Goal: Task Accomplishment & Management: Manage account settings

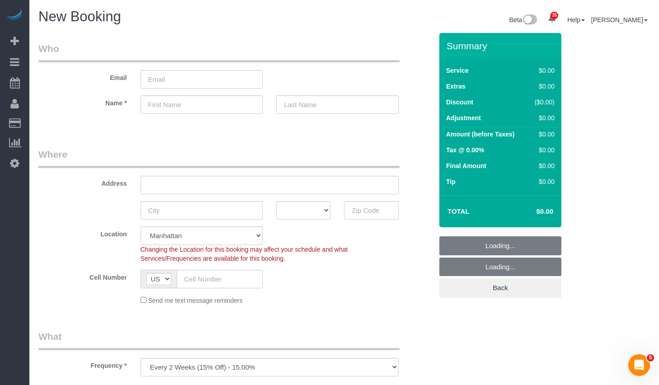
select select "object:925"
select select "number:89"
select select "number:90"
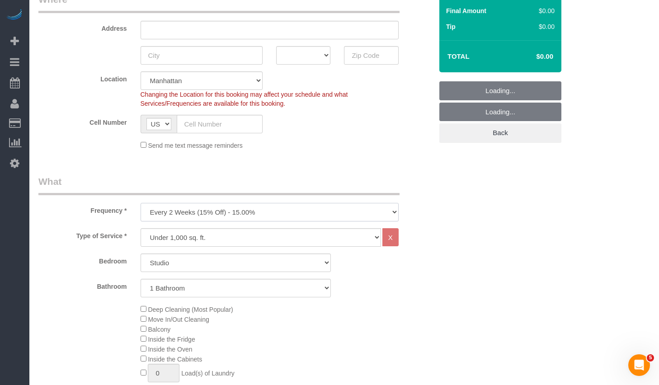
click at [229, 209] on select "One Time Weekly (20% Off) - 20.00% Every 2 Weeks (15% Off) - 15.00% Every 4 Wee…" at bounding box center [270, 212] width 258 height 19
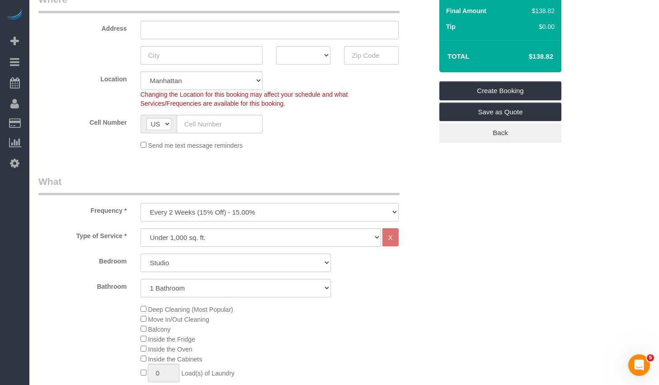
select select "object:926"
click at [141, 203] on select "One Time Weekly (20% Off) - 20.00% Every 2 Weeks (15% Off) - 15.00% Every 4 Wee…" at bounding box center [270, 212] width 258 height 19
click at [188, 264] on select "Studio 1 Bedroom 2 Bedrooms 3 Bedrooms" at bounding box center [236, 263] width 190 height 19
select select "1"
click at [141, 254] on select "Studio 1 Bedroom 2 Bedrooms 3 Bedrooms" at bounding box center [236, 263] width 190 height 19
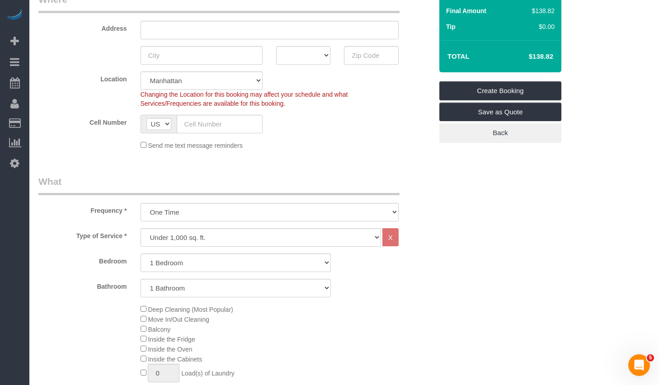
click at [143, 312] on span "Deep Cleaning (Most Popular)" at bounding box center [187, 309] width 93 height 7
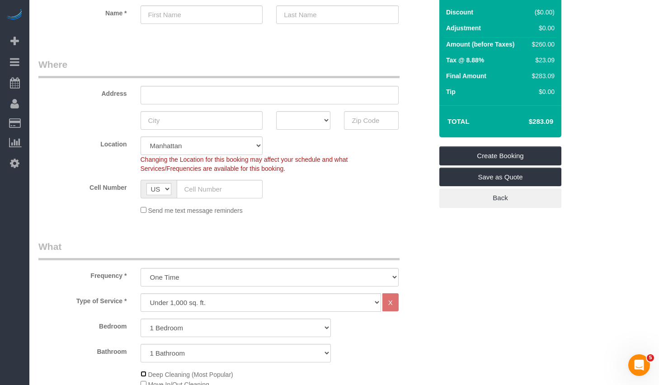
scroll to position [0, 0]
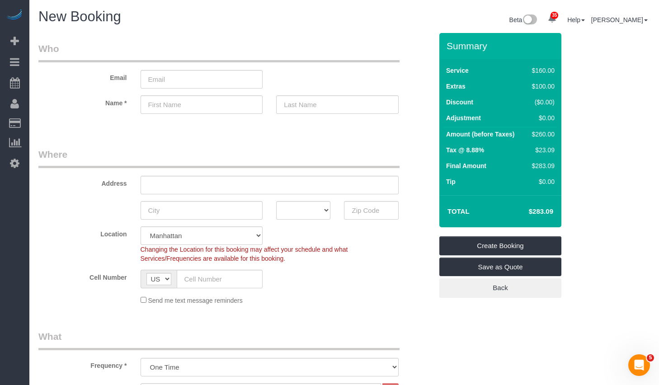
click at [534, 213] on h4 "$283.09" at bounding box center [528, 212] width 52 height 8
drag, startPoint x: 525, startPoint y: 212, endPoint x: 558, endPoint y: 213, distance: 33.5
click at [558, 213] on div "Total $283.09" at bounding box center [501, 211] width 122 height 32
copy table "Total"
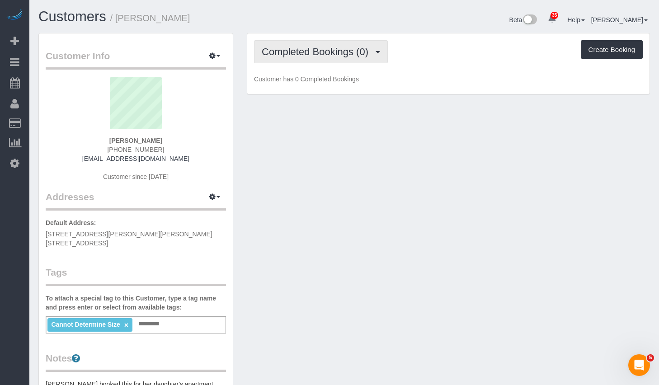
click at [359, 58] on button "Completed Bookings (0)" at bounding box center [321, 51] width 134 height 23
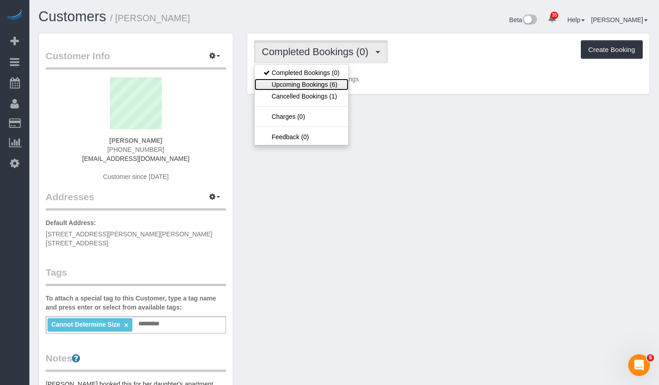
click at [326, 87] on link "Upcoming Bookings (6)" at bounding box center [302, 85] width 94 height 12
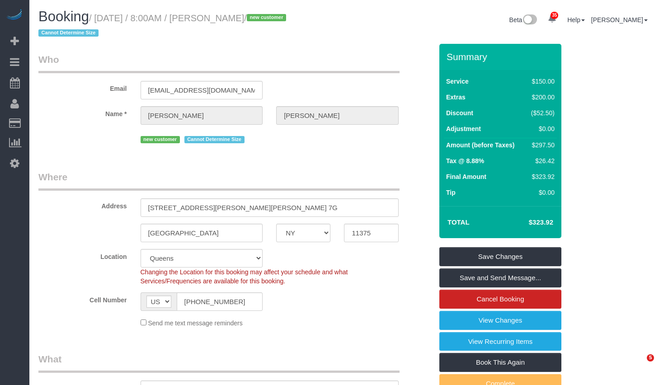
select select "NY"
select select "spot1"
select select "number:56"
select select "number:72"
select select "number:15"
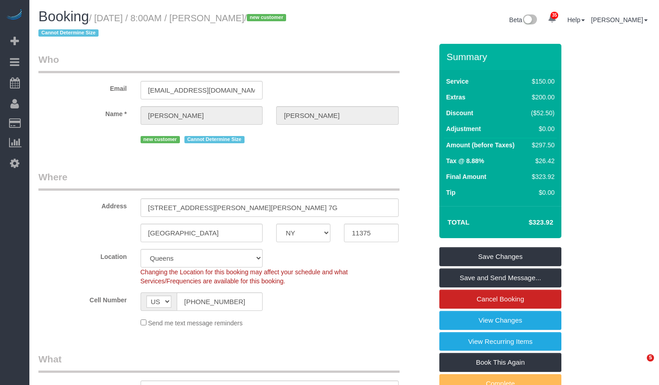
select select "number:5"
click at [464, 321] on link "View Changes" at bounding box center [501, 320] width 122 height 19
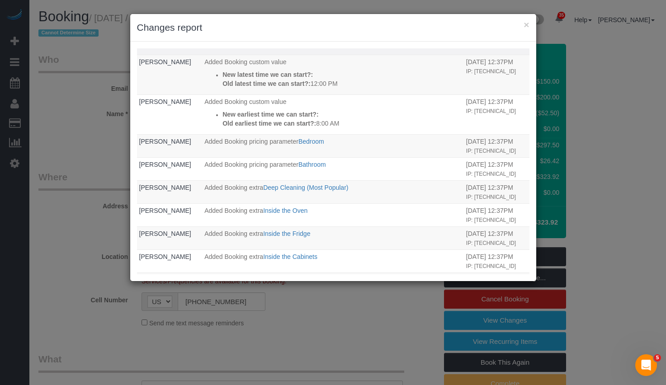
scroll to position [258, 0]
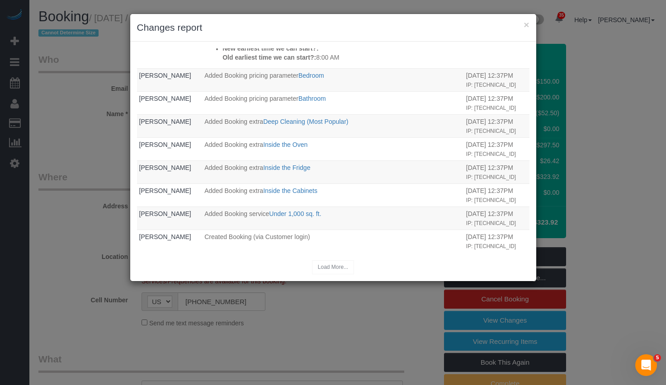
click at [341, 264] on div "Load More..." at bounding box center [333, 267] width 392 height 14
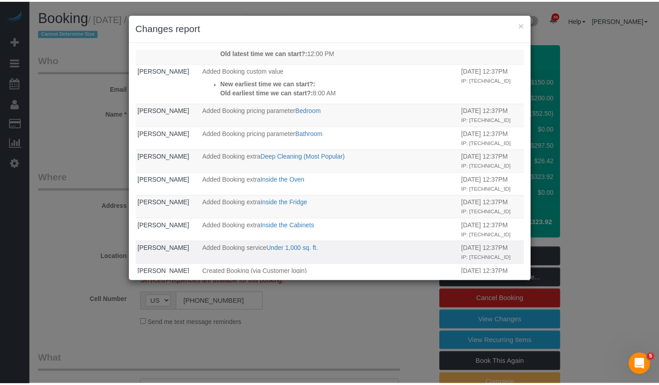
scroll to position [0, 0]
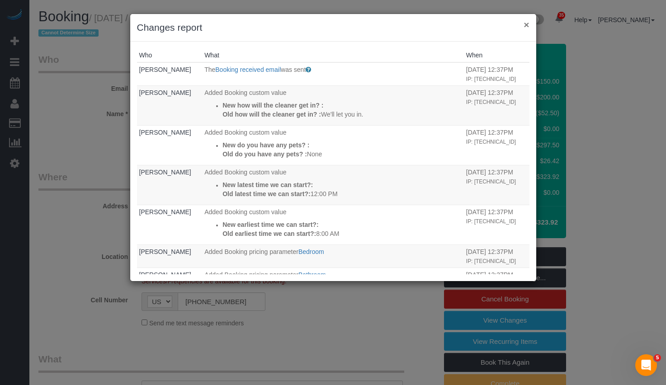
click at [524, 26] on button "×" at bounding box center [526, 24] width 5 height 9
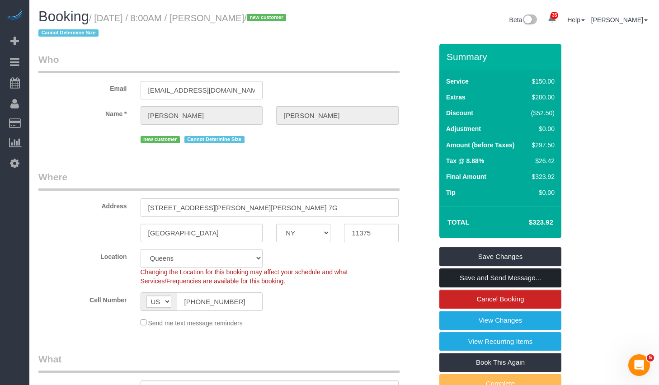
click at [473, 277] on link "Save and Send Message..." at bounding box center [501, 278] width 122 height 19
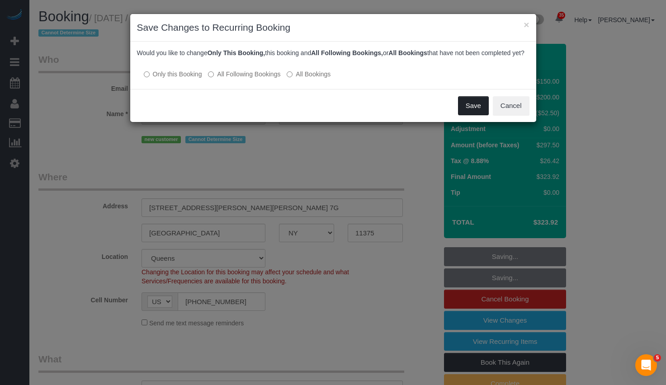
click at [466, 113] on button "Save" at bounding box center [473, 105] width 31 height 19
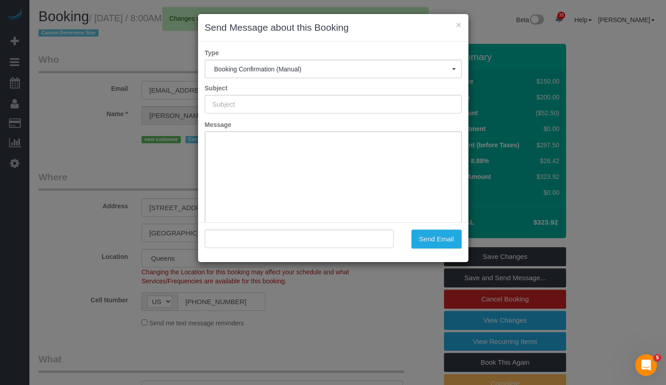
type input "Cleaning Confirmed for 10/10/2025 at 8:00am"
type input ""Maryann Allen" <allenmaryann405@gmail.com>"
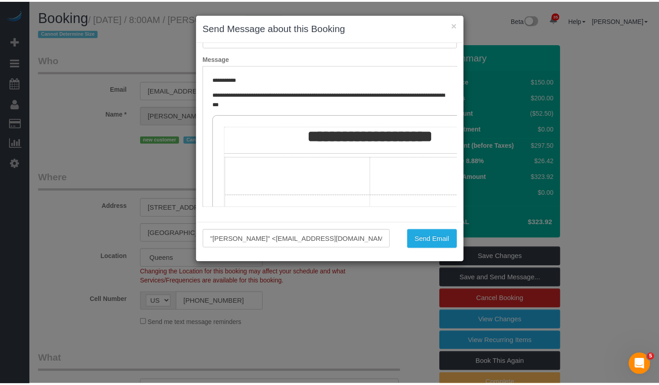
scroll to position [128, 0]
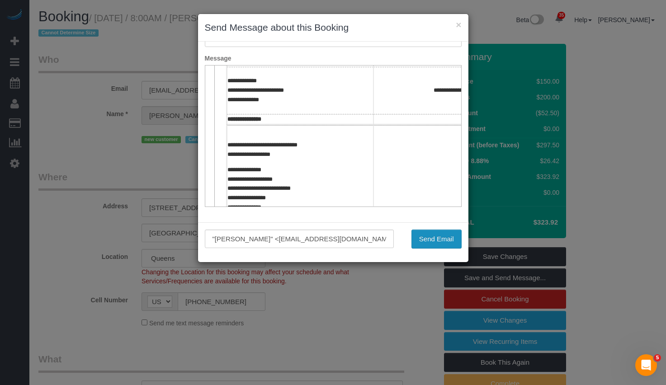
click at [427, 241] on button "Send Email" at bounding box center [436, 239] width 50 height 19
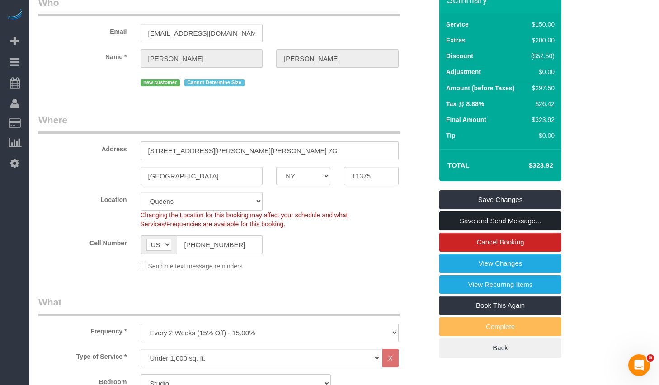
scroll to position [0, 0]
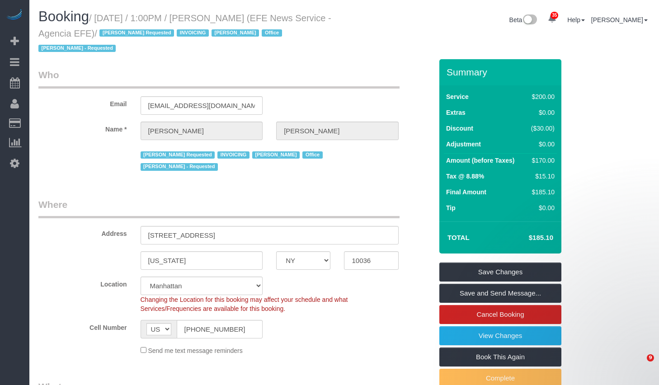
select select "NY"
select select "150"
select select "string:paypal"
select select "spot6"
select select "number:89"
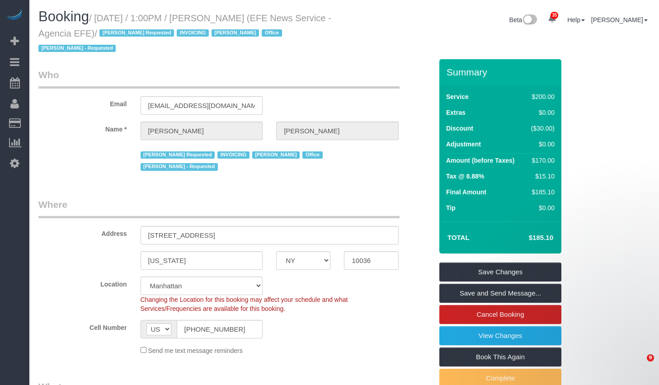
select select "number:90"
select select "number:15"
select select "number:7"
select select "34507"
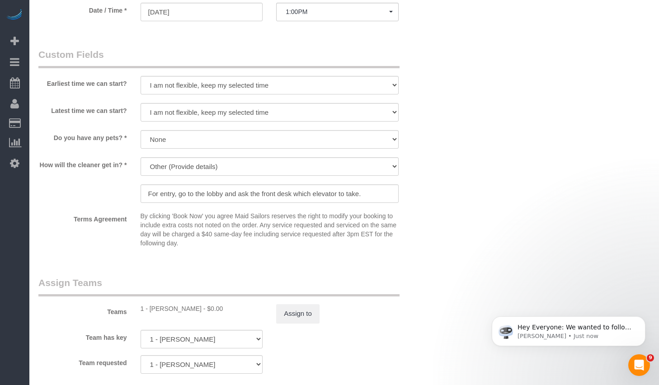
scroll to position [998, 0]
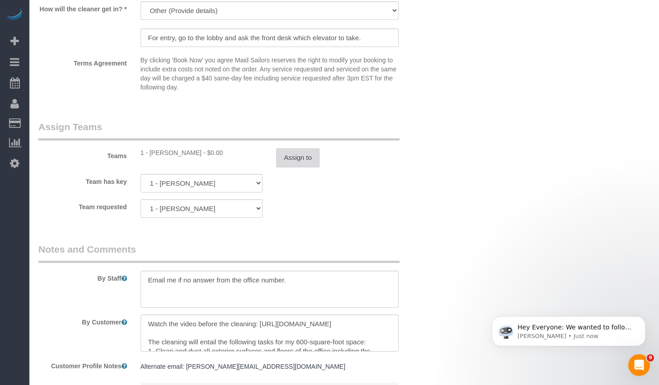
click at [305, 148] on button "Assign to" at bounding box center [297, 157] width 43 height 19
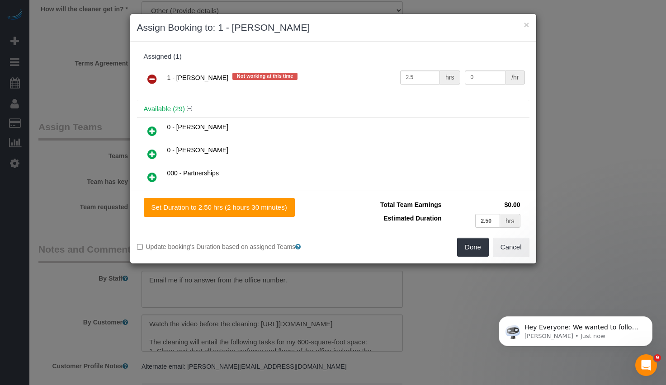
click at [150, 79] on icon at bounding box center [151, 79] width 9 height 11
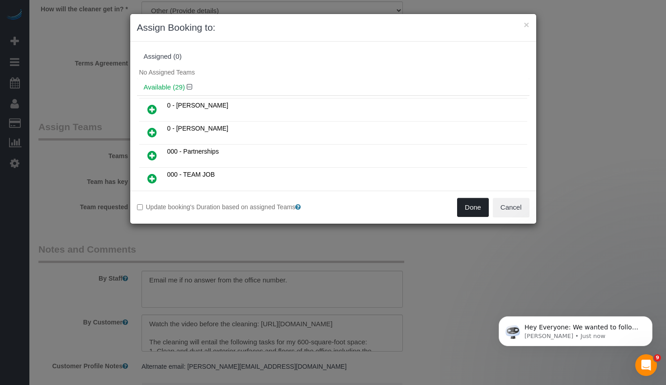
click at [487, 210] on button "Done" at bounding box center [473, 207] width 32 height 19
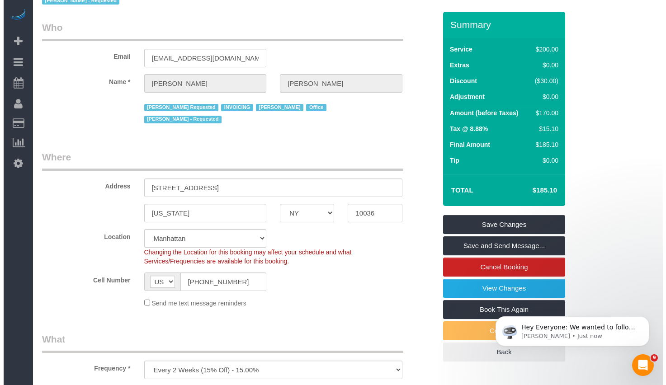
scroll to position [0, 0]
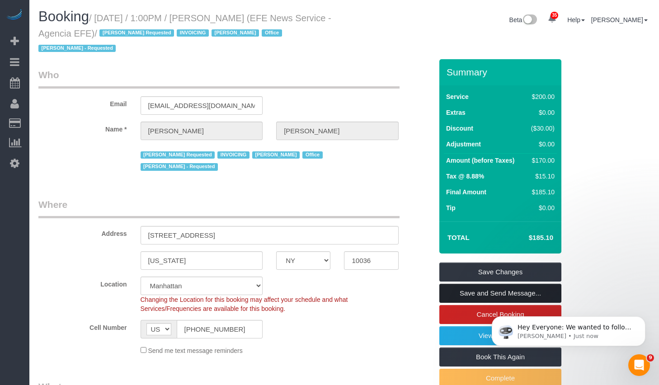
click at [479, 294] on link "Save and Send Message..." at bounding box center [501, 293] width 122 height 19
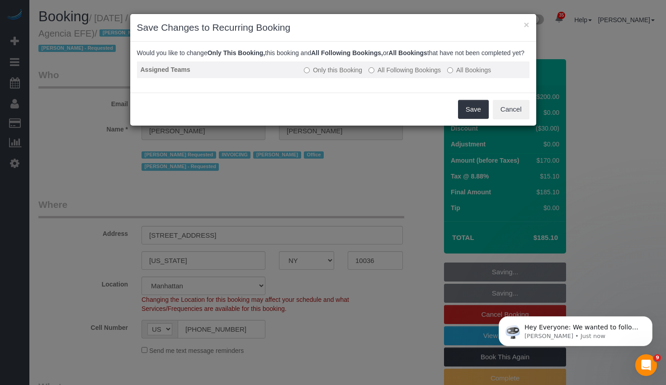
click at [398, 75] on label "All Following Bookings" at bounding box center [405, 70] width 72 height 9
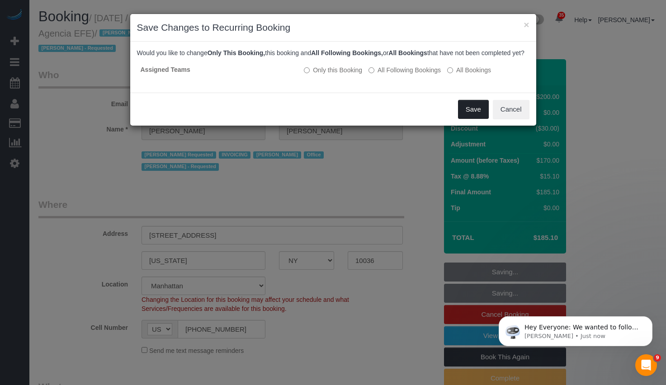
click at [468, 118] on button "Save" at bounding box center [473, 109] width 31 height 19
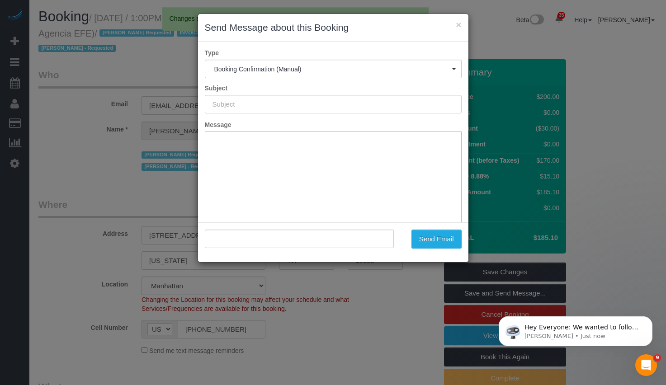
type input "Cleaning Confirmed for 10/10/2025 at 1:00pm"
type input ""Aurora Torres Barbosa" <admonnyc@efe.com>"
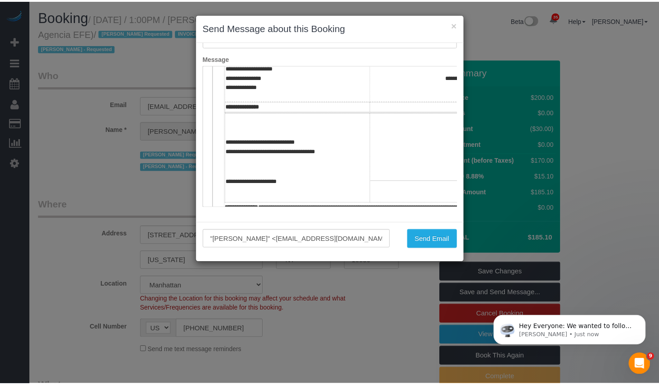
scroll to position [344, 0]
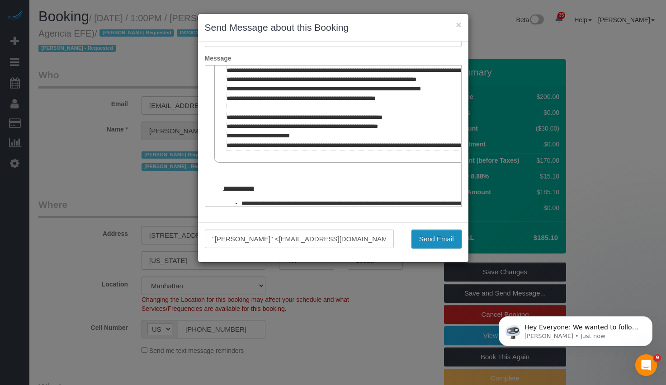
click at [428, 244] on button "Send Email" at bounding box center [436, 239] width 50 height 19
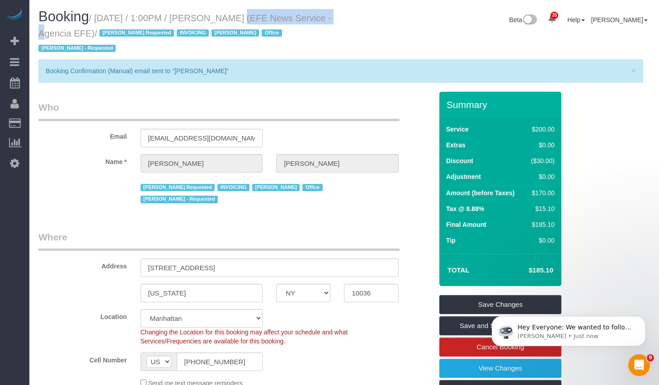
drag, startPoint x: 220, startPoint y: 20, endPoint x: 312, endPoint y: 19, distance: 91.8
click at [312, 19] on small "/ October 10, 2025 / 1:00PM / Aurora Torres Barbosa (EFE News Service - Agencia…" at bounding box center [184, 33] width 293 height 41
copy small "Aurora Torres Barbosa"
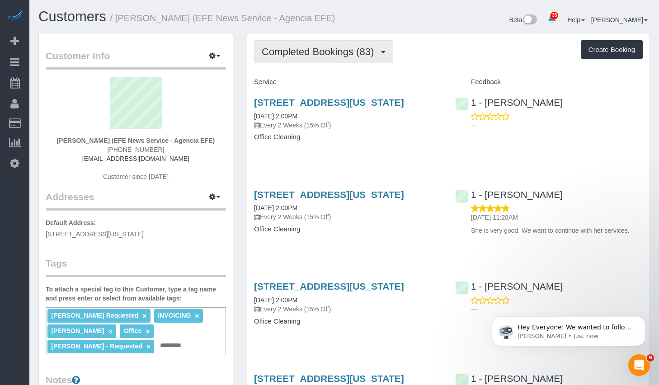
click at [335, 57] on span "Completed Bookings (83)" at bounding box center [320, 51] width 117 height 11
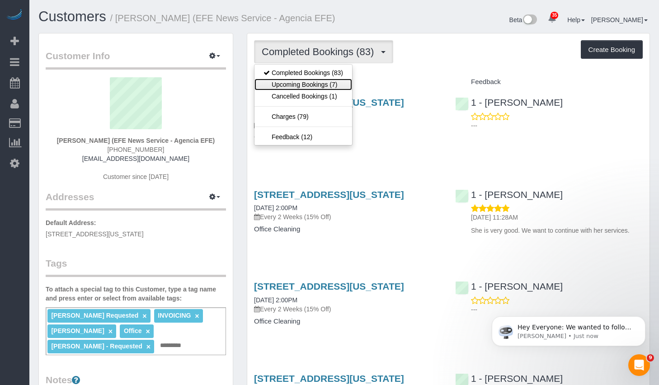
click at [303, 90] on link "Upcoming Bookings (7)" at bounding box center [304, 85] width 98 height 12
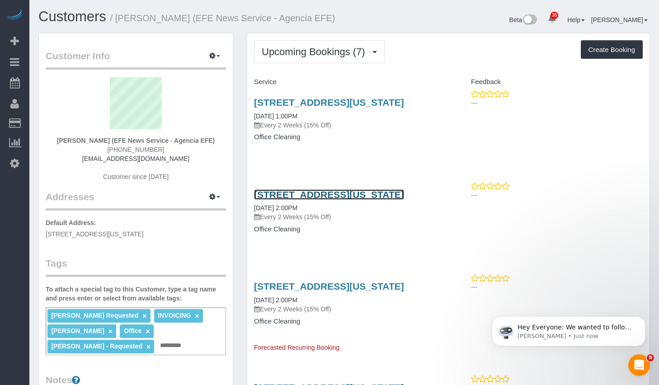
click at [305, 200] on link "[STREET_ADDRESS][US_STATE]" at bounding box center [329, 194] width 150 height 10
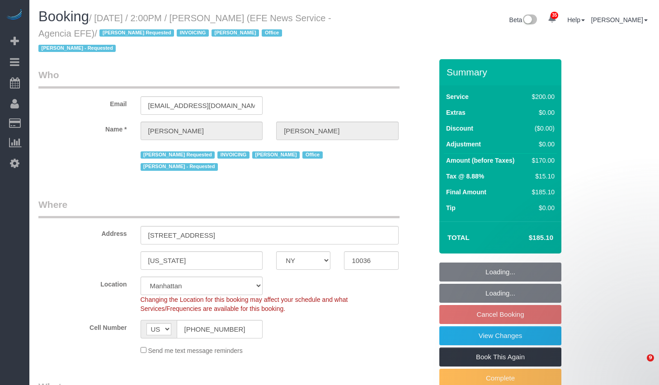
select select "NY"
select select "150"
select select "string:paypal"
select select "spot7"
select select "number:89"
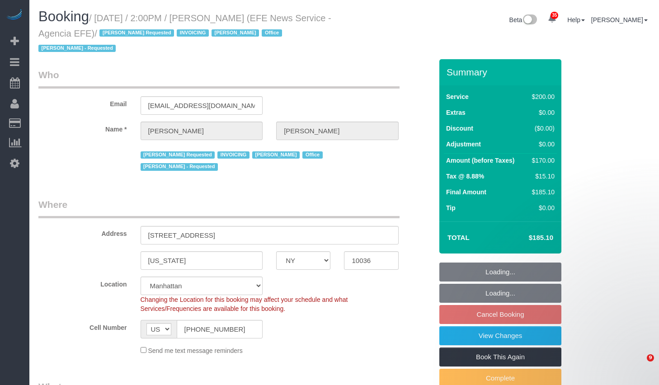
select select "number:90"
select select "number:15"
select select "number:7"
select select "34507"
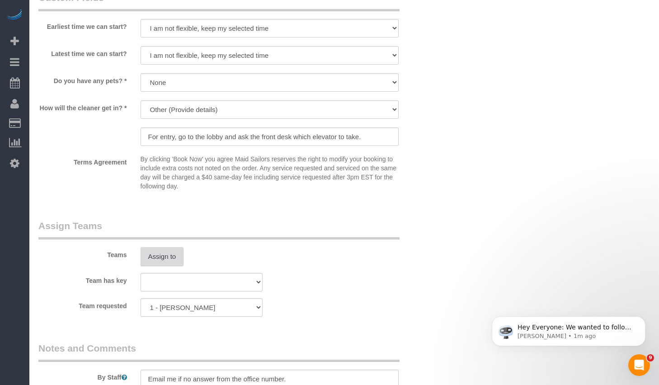
drag, startPoint x: 0, startPoint y: 0, endPoint x: 160, endPoint y: 244, distance: 292.0
click at [160, 247] on button "Assign to" at bounding box center [162, 256] width 43 height 19
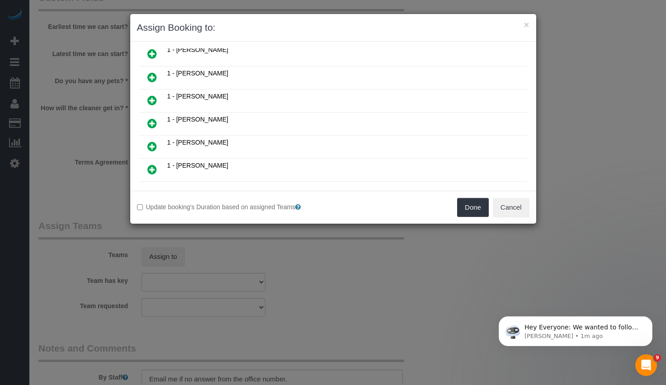
scroll to position [119, 0]
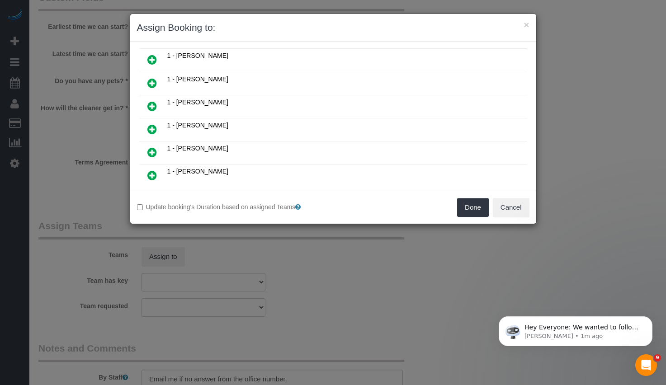
click at [151, 81] on icon at bounding box center [151, 83] width 9 height 11
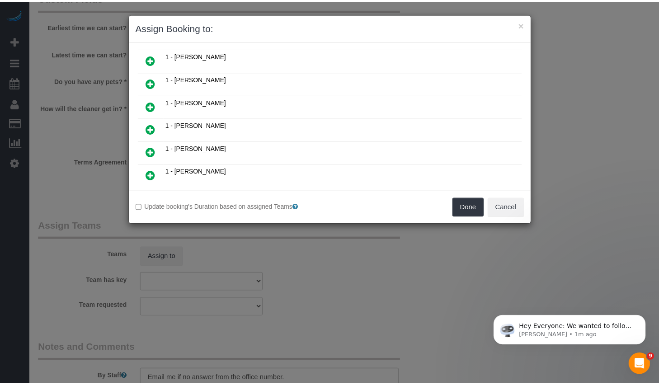
scroll to position [141, 0]
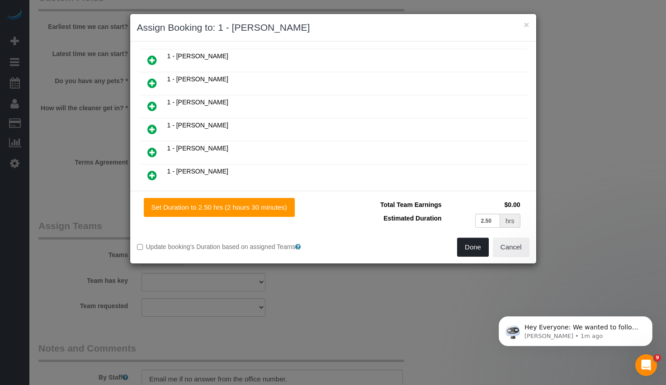
click at [476, 246] on button "Done" at bounding box center [473, 247] width 32 height 19
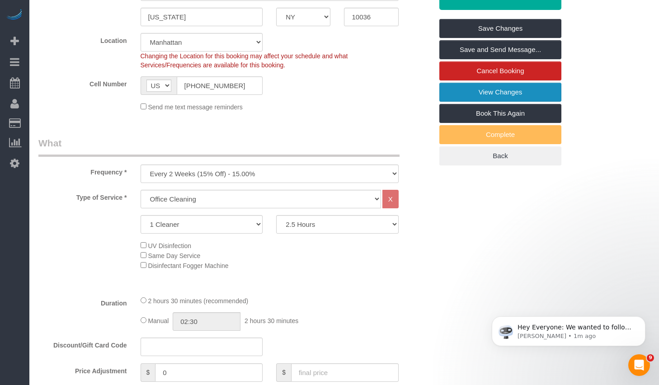
scroll to position [88, 0]
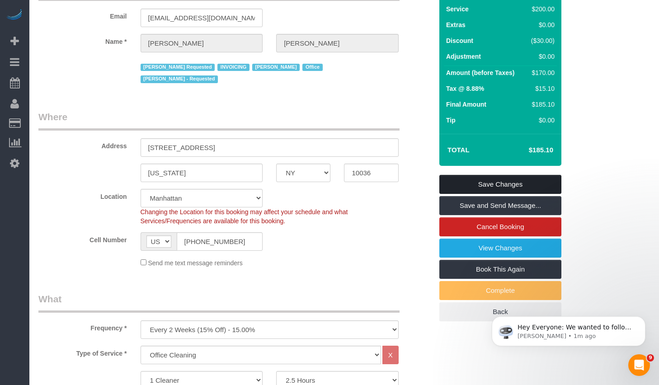
click at [475, 189] on link "Save Changes" at bounding box center [501, 184] width 122 height 19
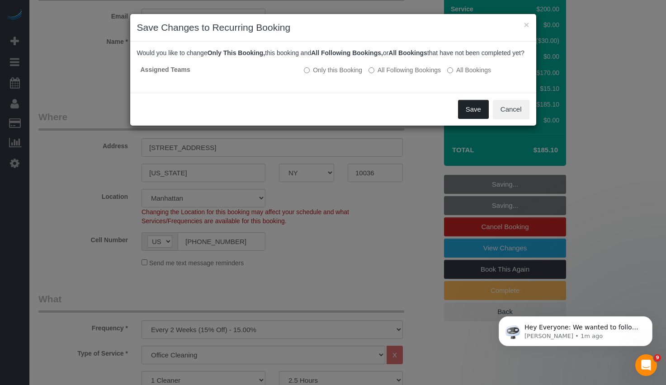
click at [478, 119] on button "Save" at bounding box center [473, 109] width 31 height 19
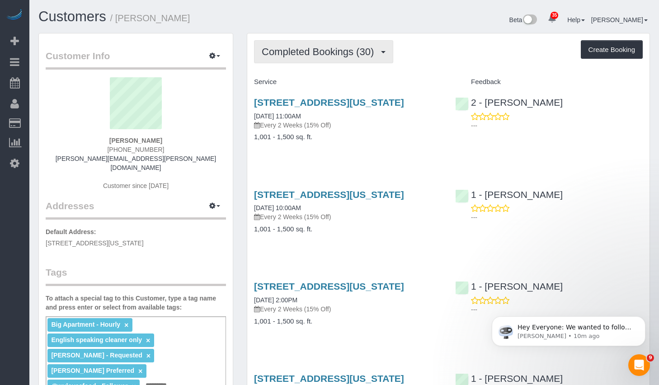
click at [334, 53] on span "Completed Bookings (30)" at bounding box center [320, 51] width 117 height 11
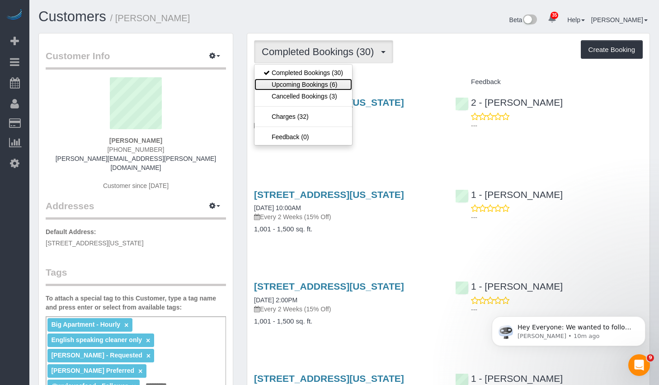
click at [299, 83] on link "Upcoming Bookings (6)" at bounding box center [304, 85] width 98 height 12
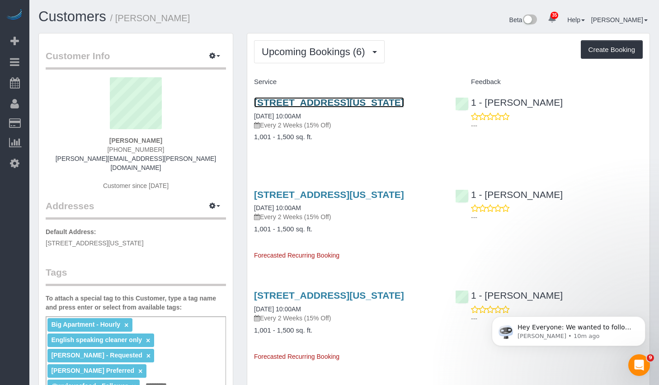
click at [288, 100] on link "[STREET_ADDRESS][US_STATE]" at bounding box center [329, 102] width 150 height 10
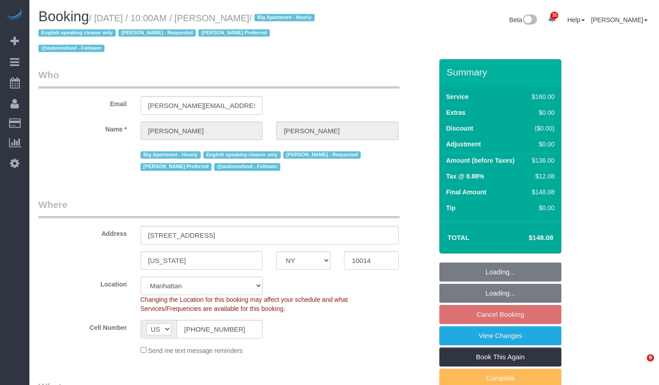
select select "NY"
select select "spot3"
select select "number:89"
select select "number:90"
select select "number:15"
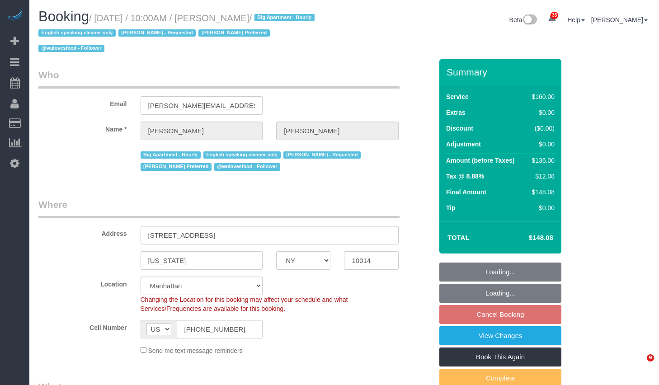
select select "number:5"
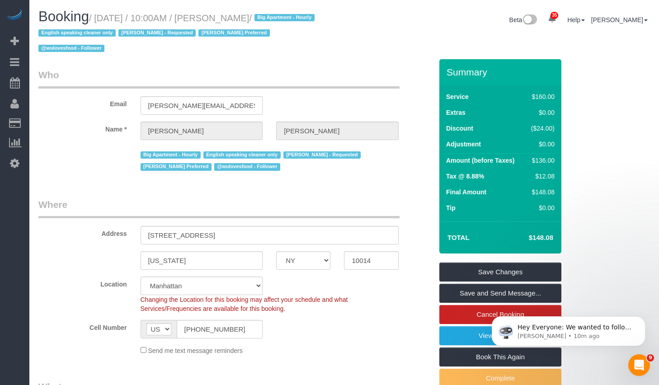
drag, startPoint x: 227, startPoint y: 19, endPoint x: 273, endPoint y: 21, distance: 45.7
click at [273, 21] on small "/ October 09, 2025 / 10:00AM / Kruti Sheth / Big Apartment - Hourly English spe…" at bounding box center [177, 33] width 279 height 41
copy small "Kruti Sheth"
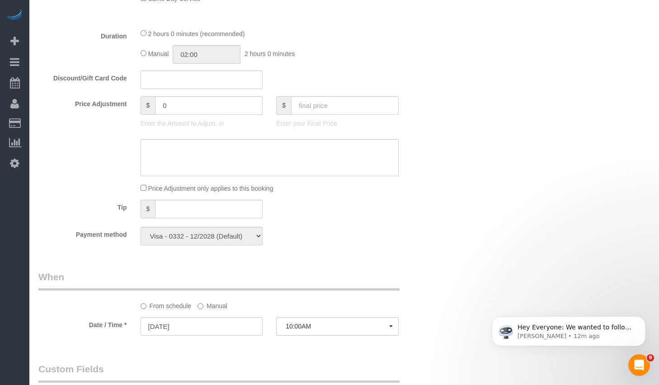
scroll to position [657, 0]
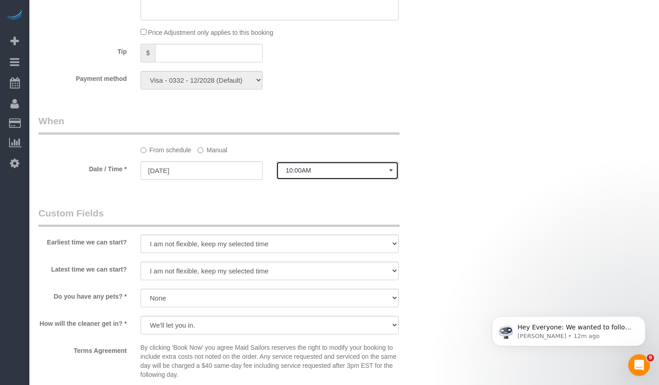
click at [300, 176] on button "10:00AM" at bounding box center [337, 170] width 123 height 19
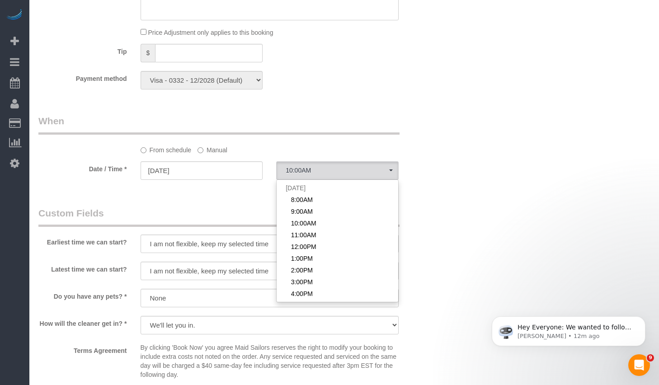
click at [213, 147] on label "Manual" at bounding box center [213, 148] width 30 height 12
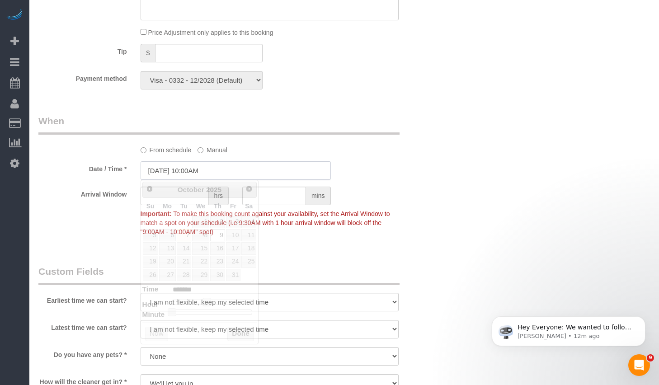
click at [201, 170] on input "10/09/2025 10:00AM" at bounding box center [236, 170] width 190 height 19
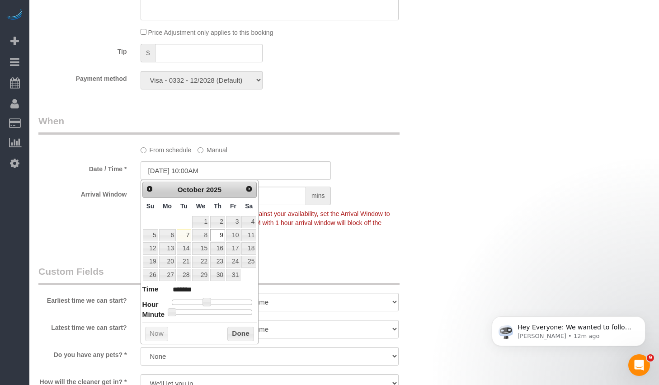
type input "10/09/2025 10:25AM"
type input "*******"
type input "10/09/2025 10:30AM"
type input "*******"
drag, startPoint x: 208, startPoint y: 310, endPoint x: 213, endPoint y: 313, distance: 5.9
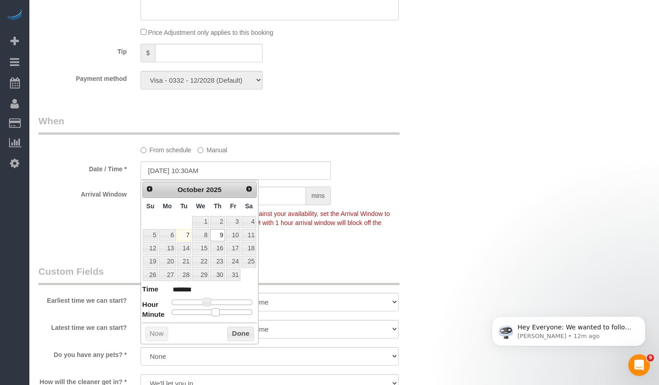
click at [213, 313] on div at bounding box center [212, 312] width 81 height 5
click at [243, 334] on button "Done" at bounding box center [240, 334] width 27 height 14
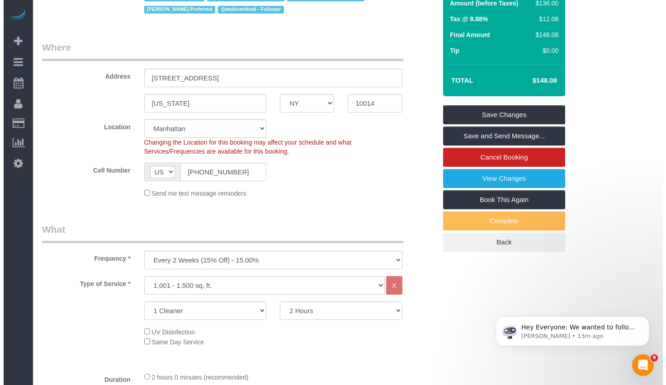
scroll to position [0, 0]
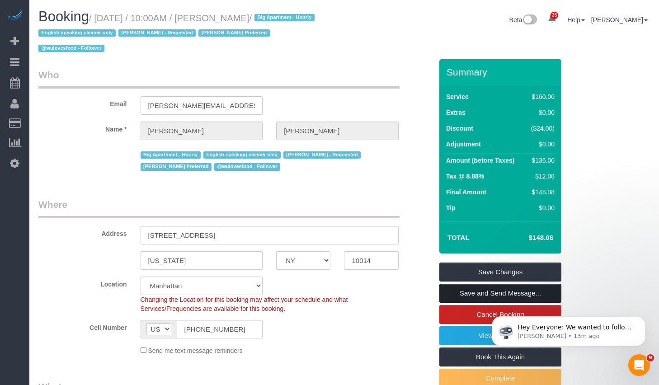
click at [493, 296] on link "Save and Send Message..." at bounding box center [501, 293] width 122 height 19
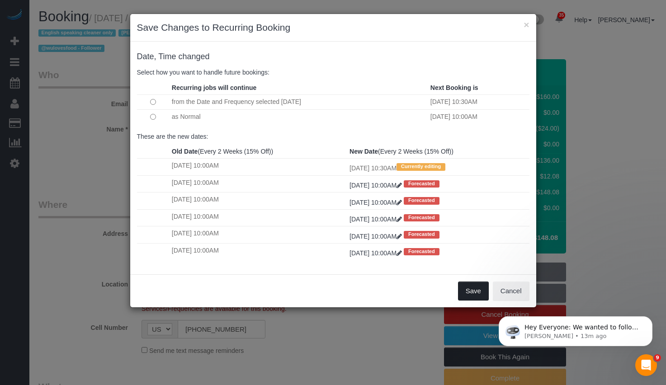
click at [469, 289] on button "Save" at bounding box center [473, 291] width 31 height 19
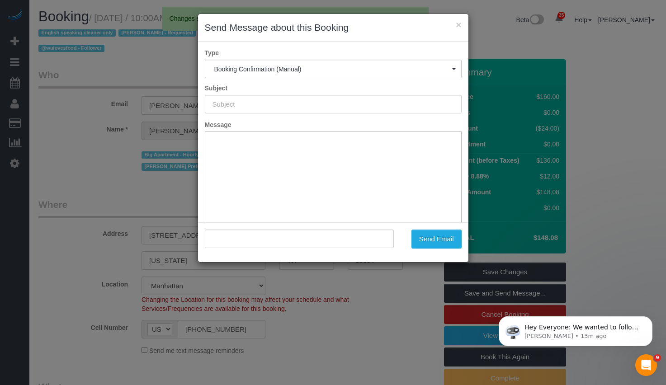
type input "Cleaning Confirmed for 10/09/2025 at 10:30am"
type input ""Kruti Sheth" <kruti.l.sheth@gmail.com>"
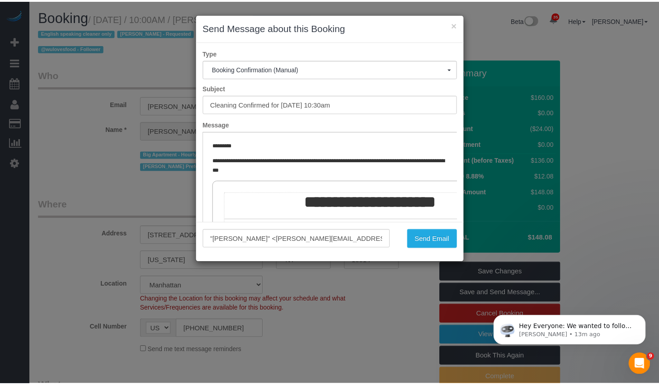
scroll to position [151, 0]
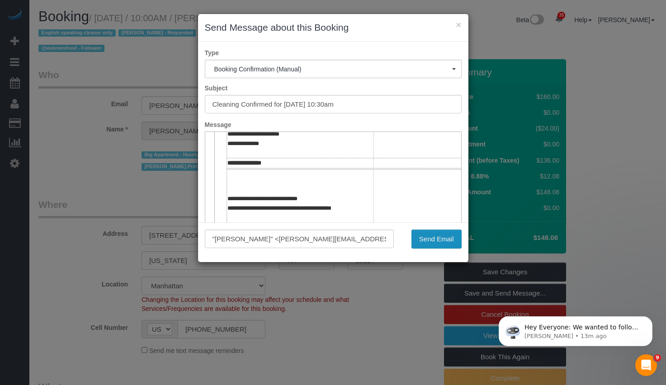
click at [446, 242] on button "Send Email" at bounding box center [436, 239] width 50 height 19
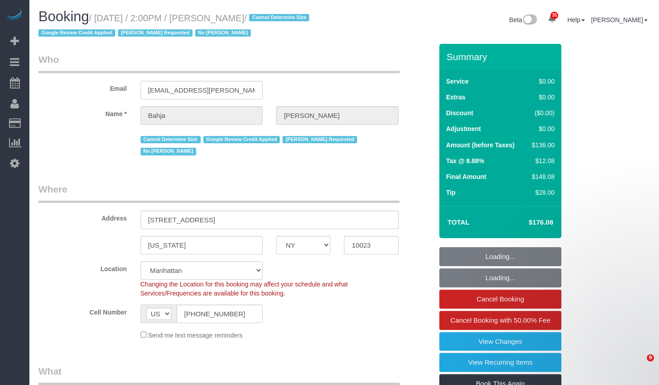
select select "NY"
select select "1"
select select "spot1"
select select "number:59"
select select "number:73"
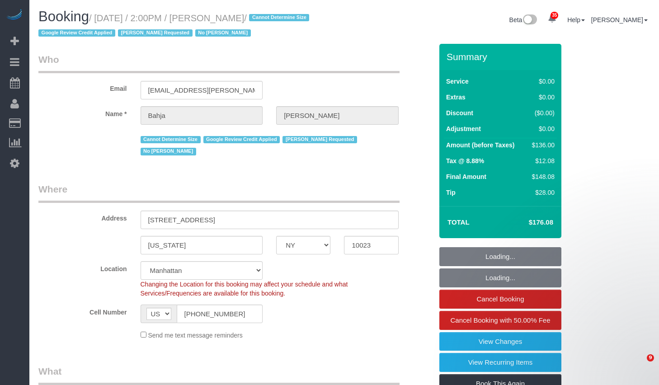
select select "number:15"
select select "number:6"
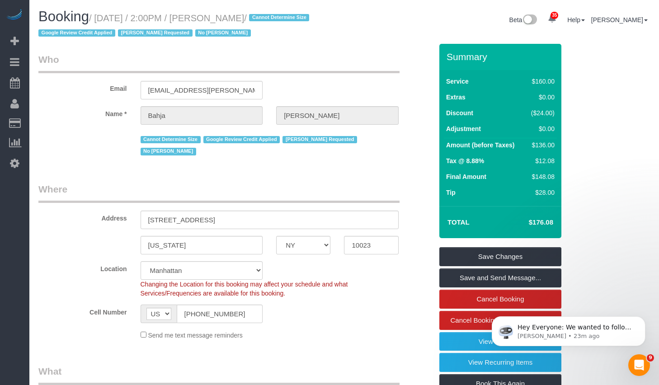
drag, startPoint x: 103, startPoint y: 17, endPoint x: 281, endPoint y: 14, distance: 177.7
click at [281, 14] on small "/ [DATE] / 2:00PM / [PERSON_NAME] / Cannot Determine Size Google Review Credit …" at bounding box center [175, 25] width 274 height 25
copy small "[DATE] / 2:00PM / [PERSON_NAME]"
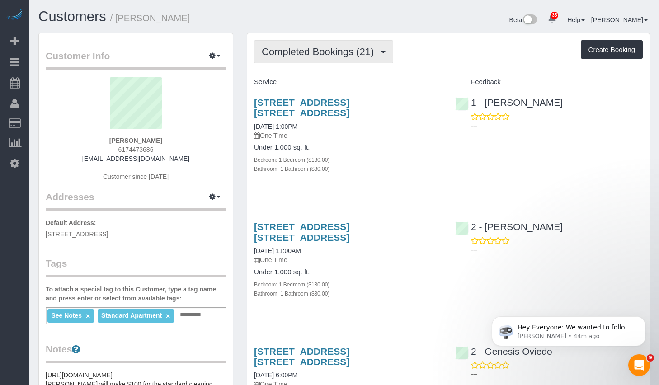
drag, startPoint x: 0, startPoint y: 0, endPoint x: 319, endPoint y: 47, distance: 322.6
click at [319, 47] on span "Completed Bookings (21)" at bounding box center [320, 51] width 117 height 11
click at [343, 57] on span "Completed Bookings (21)" at bounding box center [320, 51] width 117 height 11
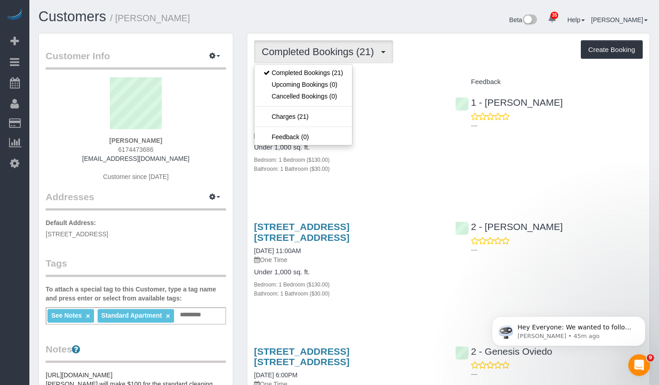
click at [501, 173] on div "544 Union Avenue, Apt. 5u, Brooklyn, NY 11211 09/05/2025 1:00PM One Time Under …" at bounding box center [448, 141] width 402 height 102
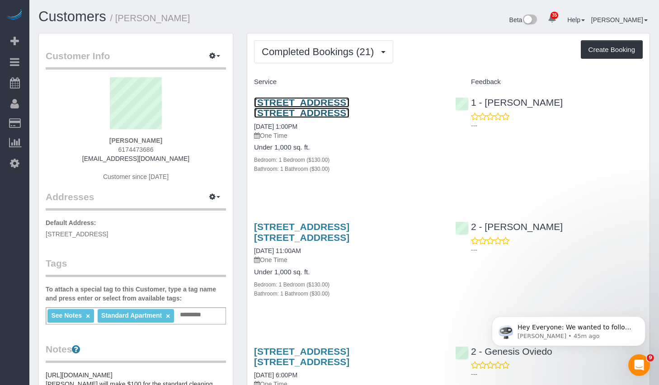
click at [296, 100] on link "544 Union Avenue, Apt. 5u, Brooklyn, NY 11211" at bounding box center [301, 107] width 95 height 21
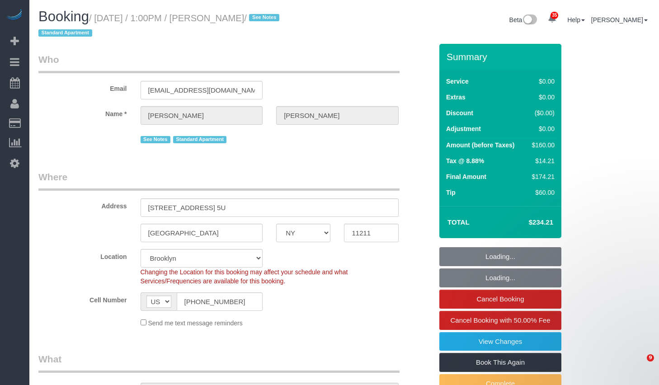
select select "NY"
select select "1"
select select "string:stripe-pm_1Rv6aJ4VGloSiKo7WRraLehv"
select select "spot1"
select select "number:57"
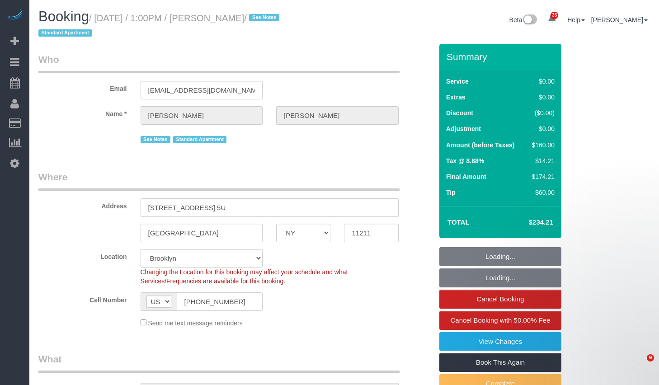
select select "number:77"
select select "number:15"
select select "number:6"
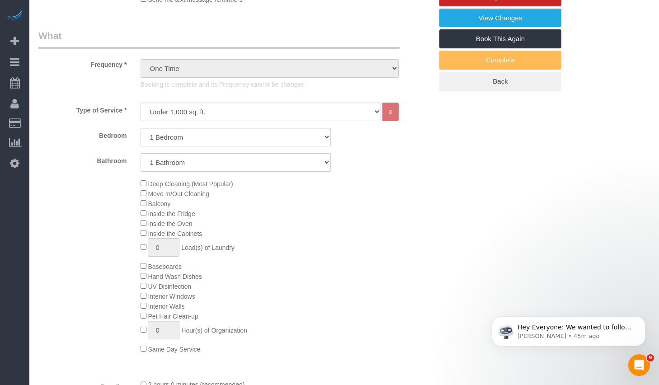
scroll to position [214, 0]
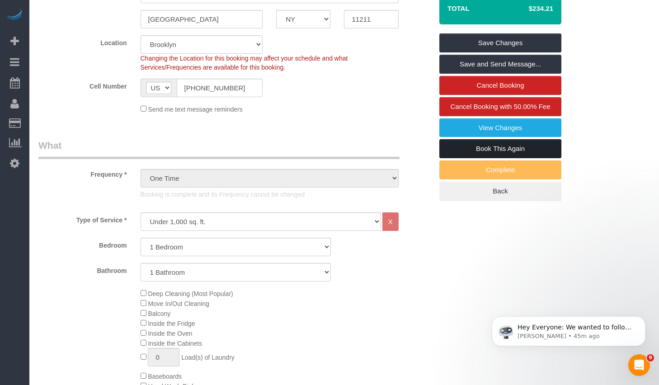
click at [477, 148] on link "Book This Again" at bounding box center [501, 148] width 122 height 19
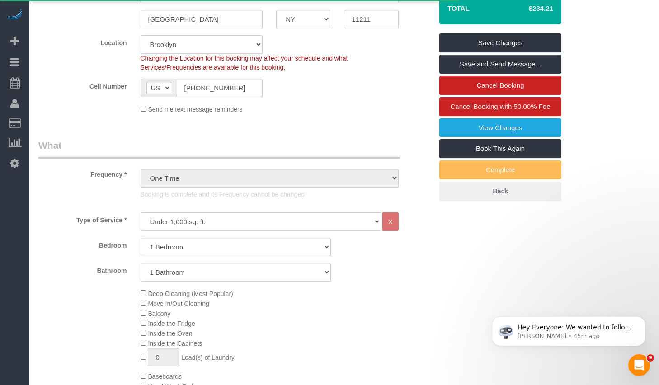
select select "NY"
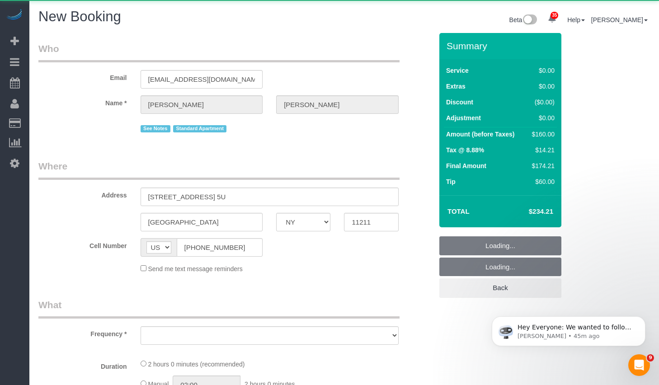
select select "number:57"
select select "number:77"
select select "number:15"
select select "number:6"
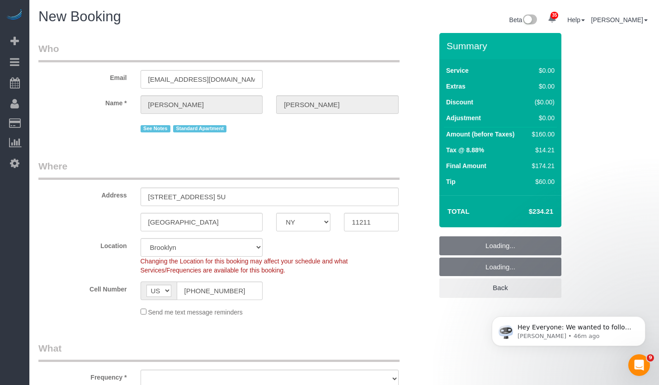
select select "object:2246"
select select "1"
select select "object:2353"
select select "1"
select select "string:stripe-pm_1Rv6aJ4VGloSiKo7WRraLehv"
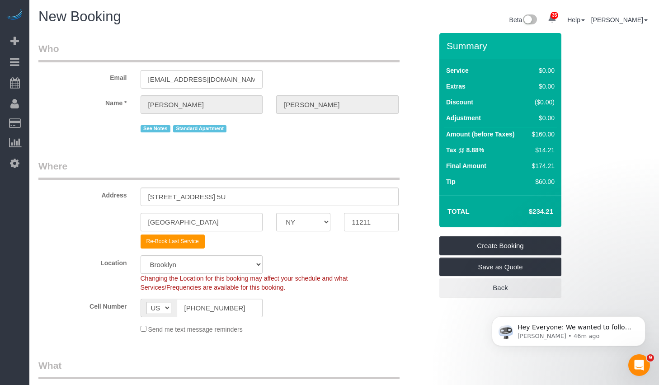
select select "object:2744"
select select "1"
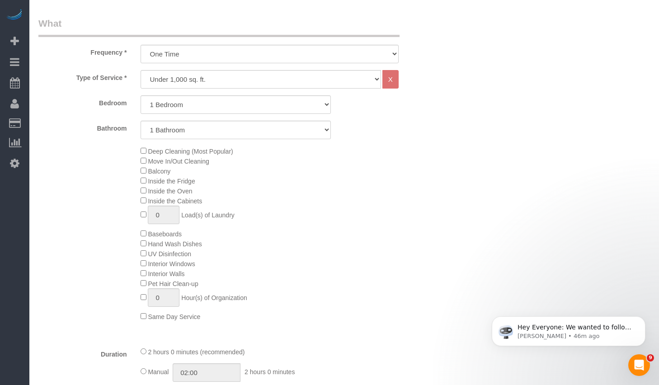
scroll to position [452, 0]
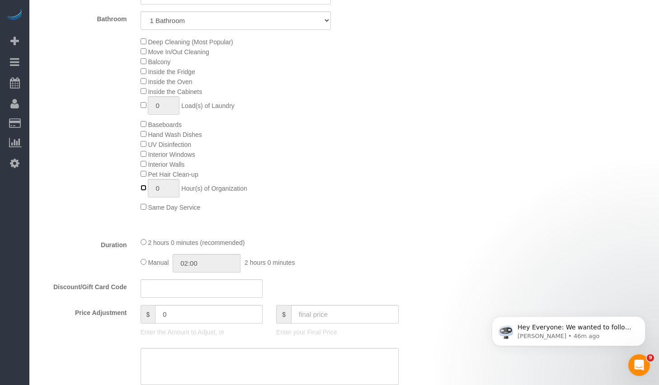
type input "1"
click at [334, 195] on div "Deep Cleaning (Most Popular) Move In/Out Cleaning Balcony Inside the Fridge Ins…" at bounding box center [287, 124] width 306 height 175
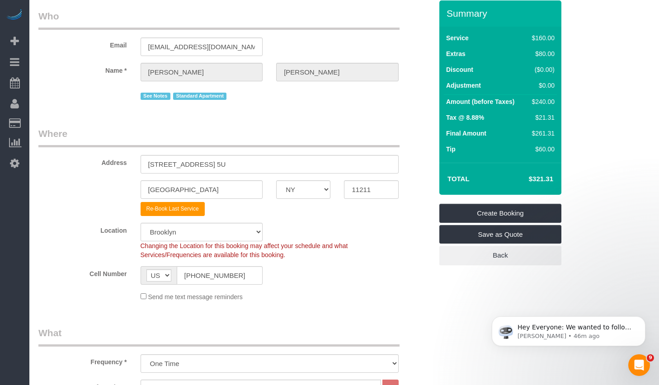
scroll to position [0, 0]
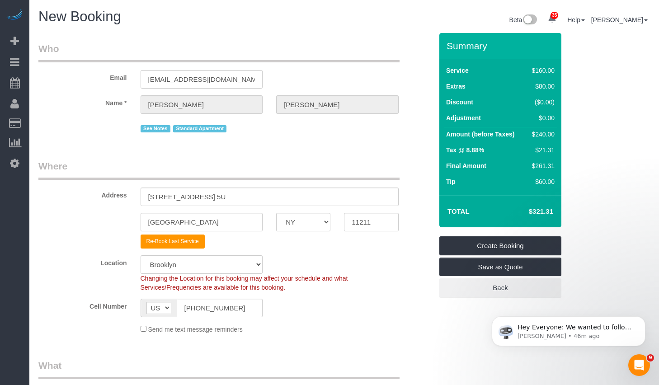
click at [540, 209] on h4 "$321.31" at bounding box center [528, 212] width 52 height 8
click at [531, 212] on h4 "$321.31" at bounding box center [528, 212] width 52 height 8
drag, startPoint x: 527, startPoint y: 211, endPoint x: 557, endPoint y: 213, distance: 30.3
click at [557, 213] on div "Total $321.31" at bounding box center [501, 211] width 122 height 32
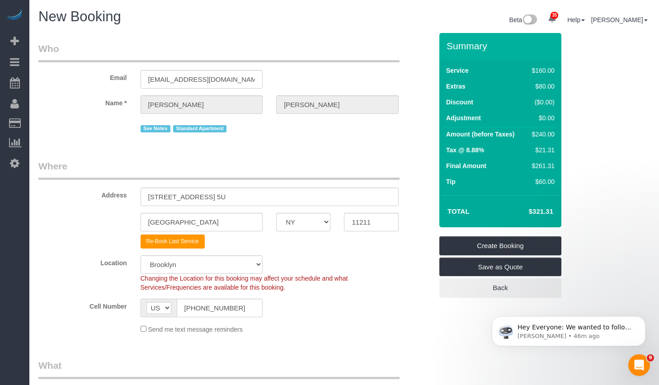
copy h4 "$321.31"
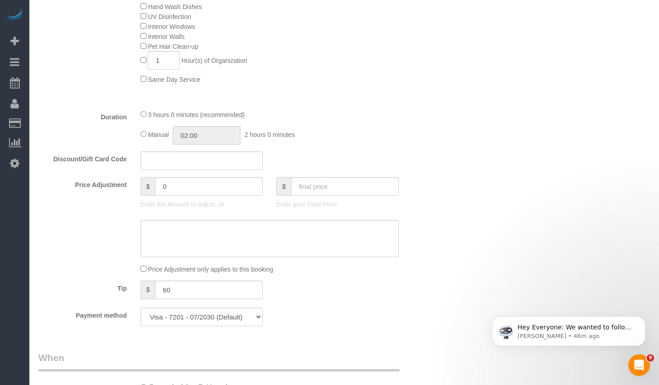
scroll to position [533, 0]
